Goal: Share content

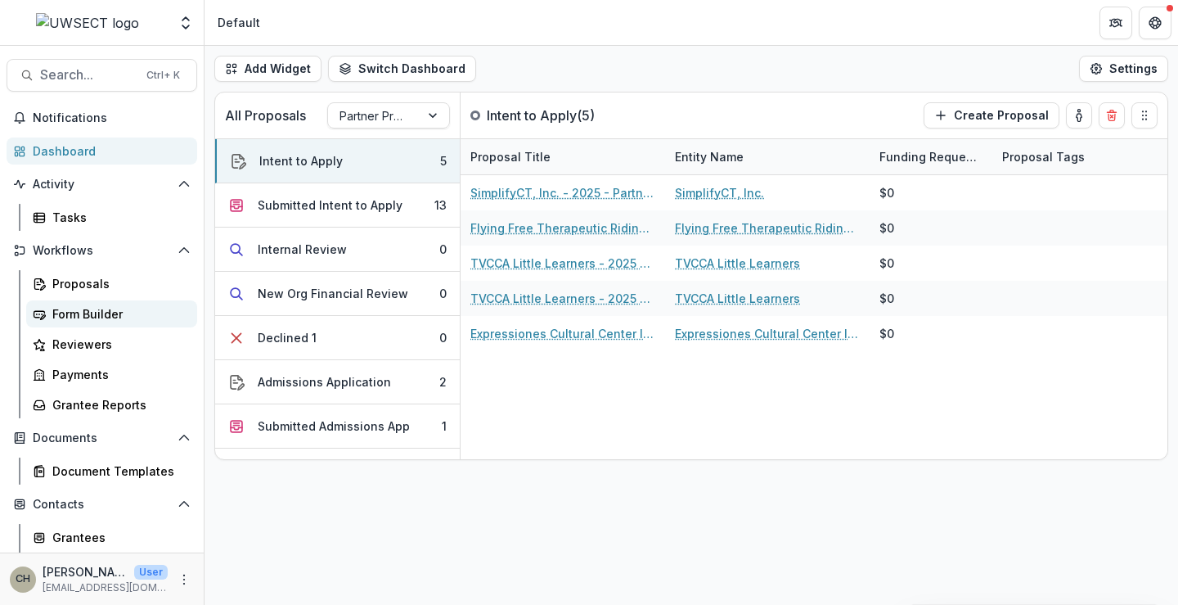
click at [85, 314] on div "Form Builder" at bounding box center [118, 313] width 132 height 17
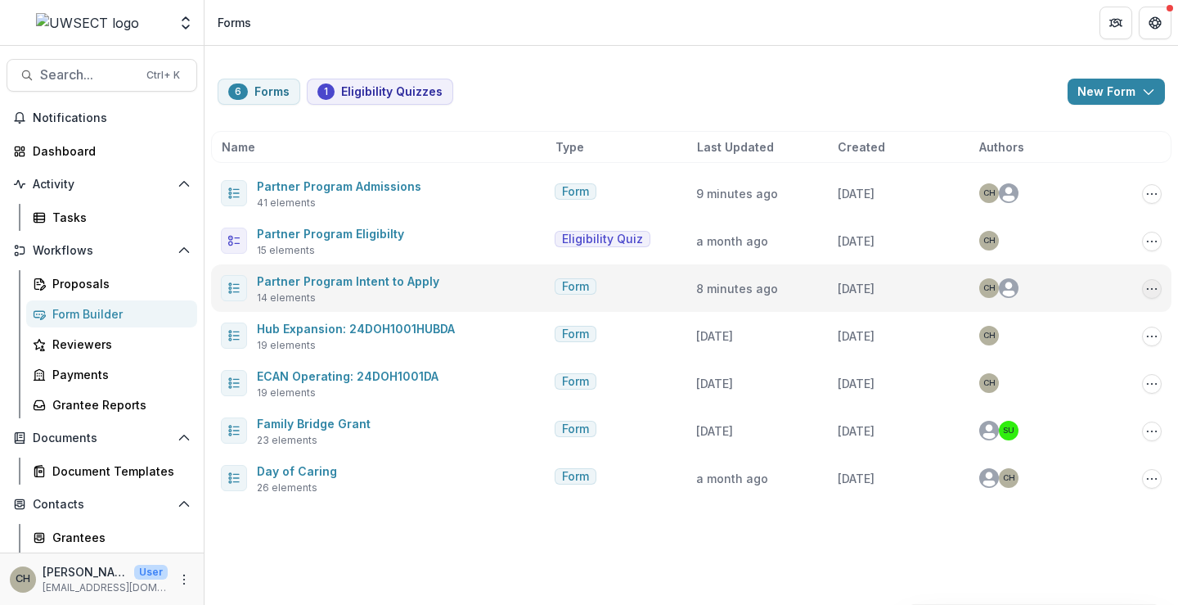
click at [1152, 289] on circle "Options" at bounding box center [1152, 288] width 1 height 1
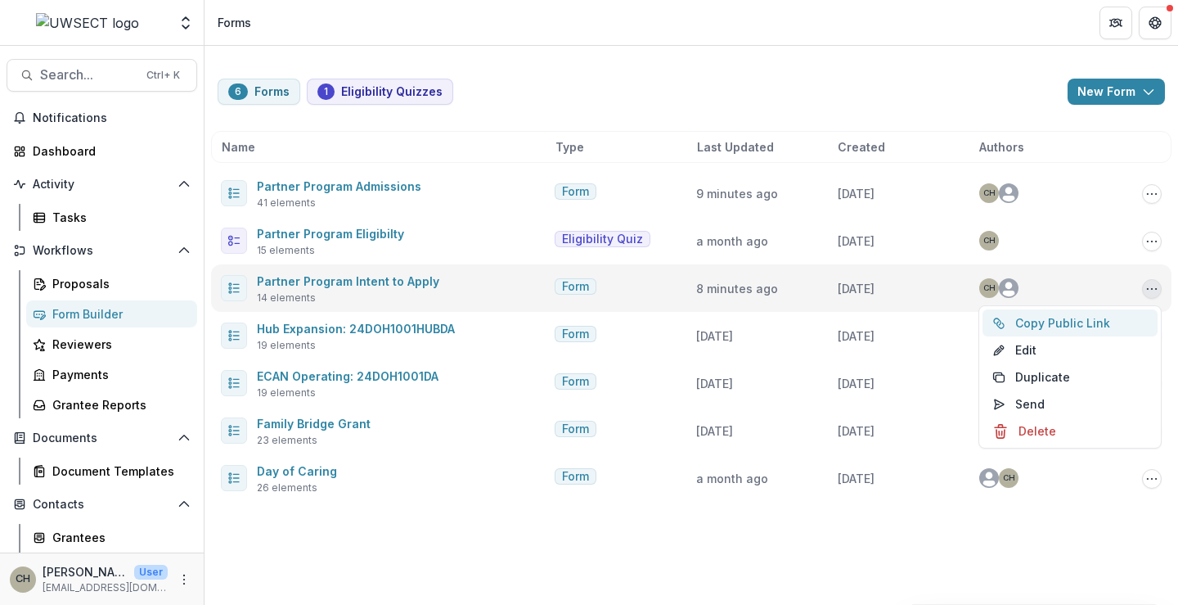
click at [1036, 323] on button "Copy Public Link" at bounding box center [1069, 322] width 175 height 27
